Goal: Information Seeking & Learning: Learn about a topic

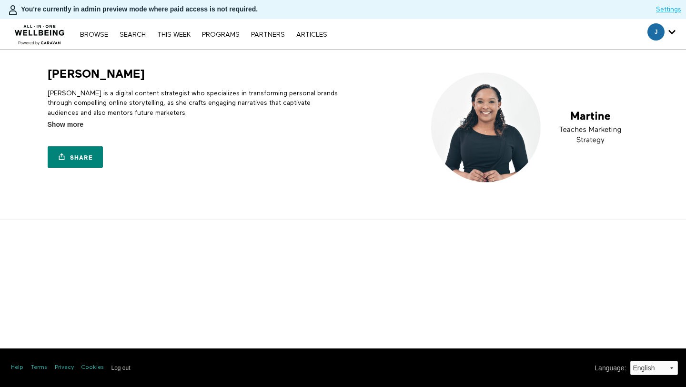
click at [72, 78] on h1 "[PERSON_NAME]" at bounding box center [96, 74] width 97 height 15
copy h1 "[PERSON_NAME]"
click at [113, 108] on p "[PERSON_NAME] is a digital content strategist who specializes in transforming p…" at bounding box center [194, 103] width 292 height 29
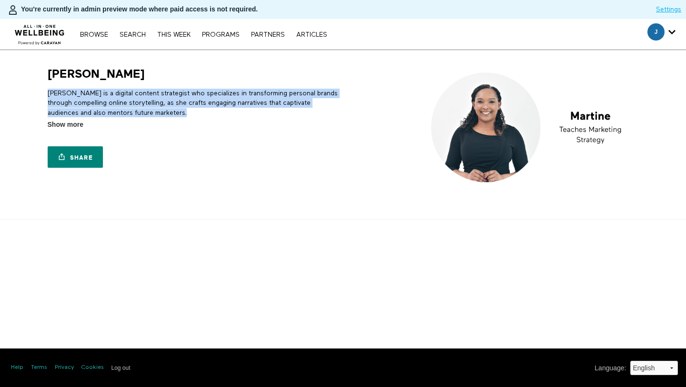
click at [113, 108] on p "[PERSON_NAME] is a digital content strategist who specializes in transforming p…" at bounding box center [194, 103] width 292 height 29
copy div "[PERSON_NAME] is a digital content strategist who specializes in transforming p…"
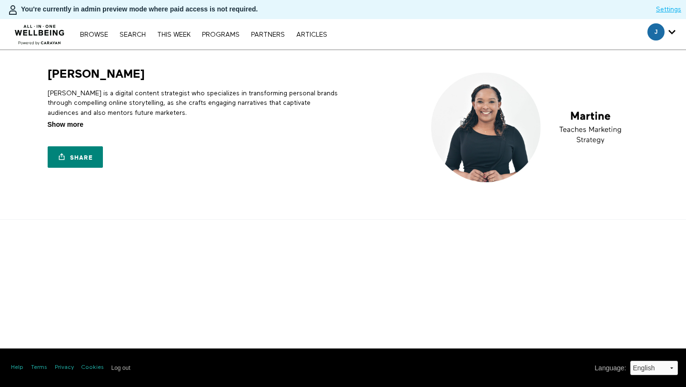
click at [70, 123] on span "Show more" at bounding box center [66, 125] width 36 height 10
click at [0, 0] on input "Show more Show less" at bounding box center [0, 0] width 0 height 0
click at [144, 87] on div "[PERSON_NAME] is a digital content strategist who specializes in transforming p…" at bounding box center [194, 110] width 292 height 58
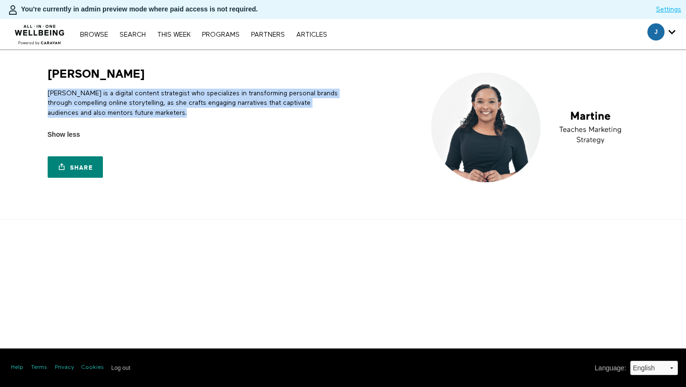
click at [144, 87] on div "[PERSON_NAME] is a digital content strategist who specializes in transforming p…" at bounding box center [194, 110] width 292 height 58
copy div "[PERSON_NAME] is a digital content strategist who specializes in transforming p…"
